Goal: Information Seeking & Learning: Learn about a topic

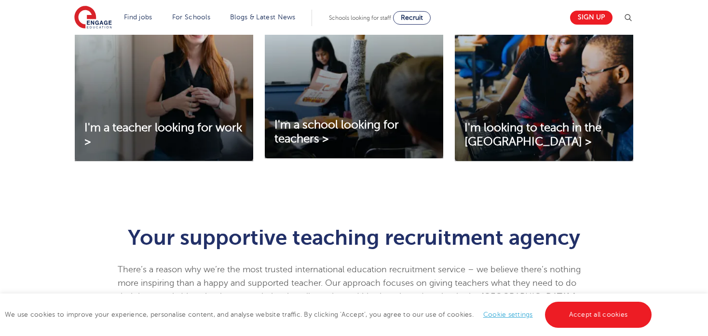
scroll to position [386, 0]
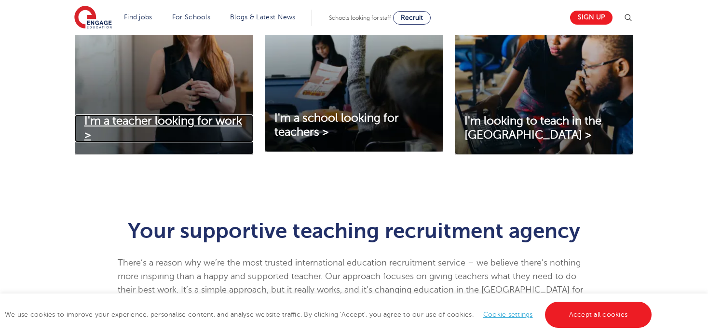
click at [179, 120] on span "I'm a teacher looking for work >" at bounding box center [163, 127] width 158 height 27
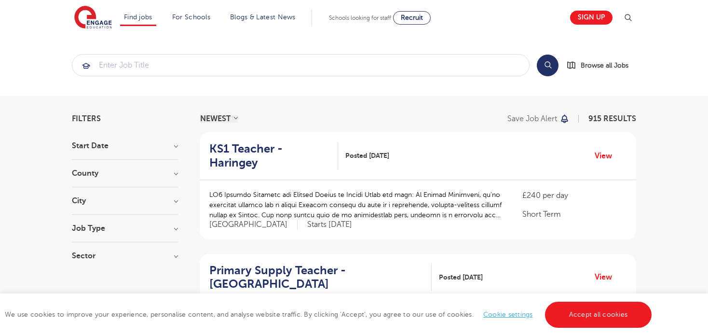
click at [162, 180] on div "County [GEOGRAPHIC_DATA] 665 [GEOGRAPHIC_DATA] 147 [GEOGRAPHIC_DATA] 29 [GEOGRA…" at bounding box center [125, 178] width 106 height 18
click at [176, 176] on h3 "County" at bounding box center [125, 173] width 106 height 8
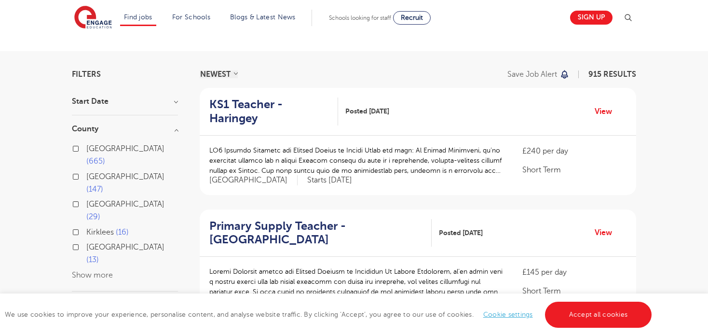
scroll to position [48, 0]
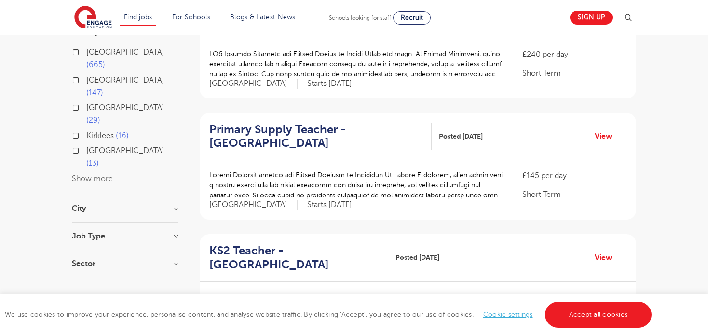
scroll to position [145, 0]
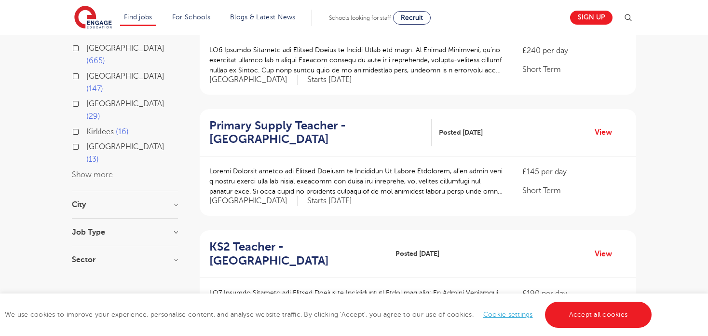
click at [128, 228] on h3 "Job Type" at bounding box center [125, 232] width 106 height 8
click at [100, 277] on span "SEND" at bounding box center [96, 281] width 20 height 9
click at [93, 277] on input "SEND 13" at bounding box center [89, 280] width 6 height 6
checkbox input "true"
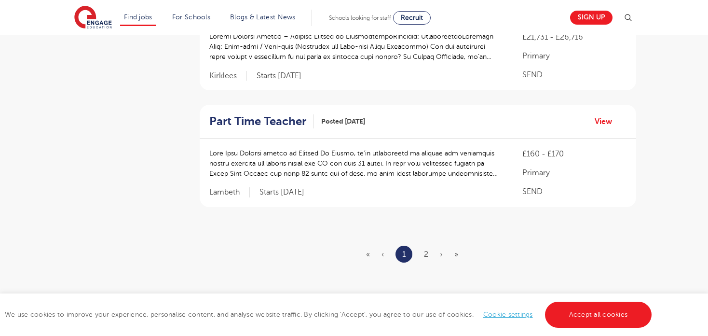
scroll to position [1205, 0]
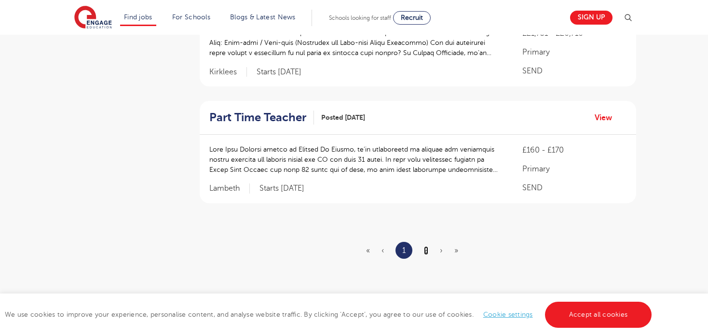
click at [425, 246] on link "2" at bounding box center [426, 250] width 4 height 9
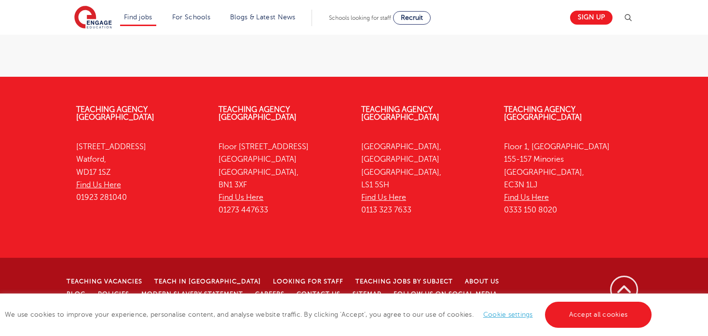
scroll to position [0, 0]
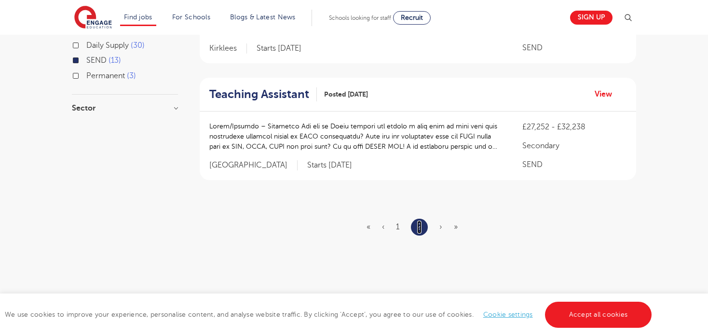
scroll to position [338, 0]
